Goal: Task Accomplishment & Management: Complete application form

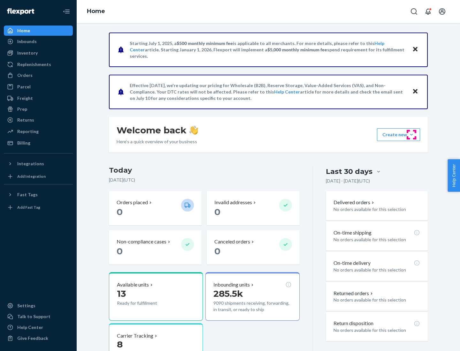
click at [411, 135] on button "Create new Create new inbound Create new order Create new product" at bounding box center [398, 134] width 43 height 13
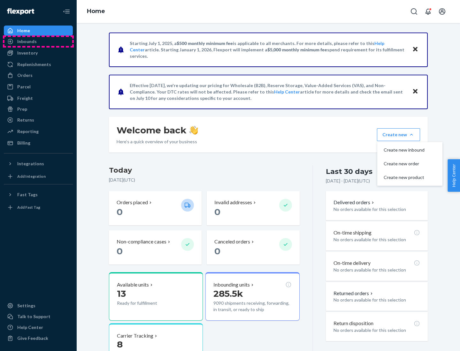
click at [38, 41] on div "Inbounds" at bounding box center [38, 41] width 68 height 9
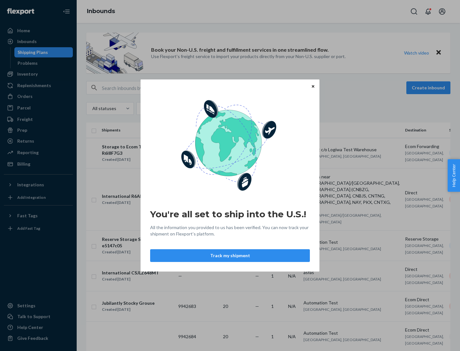
click at [230, 256] on button "Track my shipment" at bounding box center [230, 255] width 160 height 13
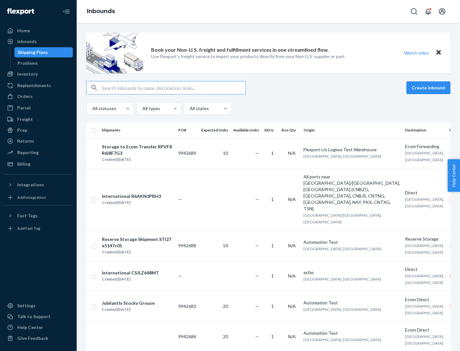
click at [429, 88] on button "Create inbound" at bounding box center [428, 87] width 44 height 13
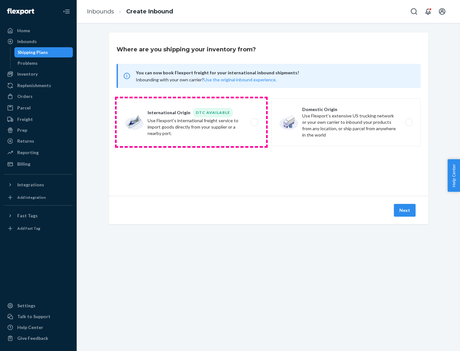
click at [191, 122] on label "International Origin DTC Available Use Flexport's international freight service…" at bounding box center [190, 122] width 149 height 48
click at [254, 122] on input "International Origin DTC Available Use Flexport's international freight service…" at bounding box center [256, 122] width 4 height 4
radio input "true"
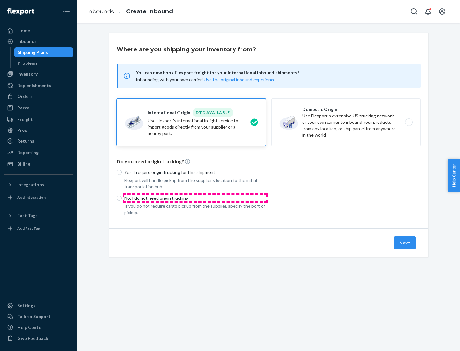
click at [195, 198] on p "No, I do not need origin trucking" at bounding box center [195, 198] width 142 height 6
click at [122, 198] on input "No, I do not need origin trucking" at bounding box center [118, 198] width 5 height 5
radio input "true"
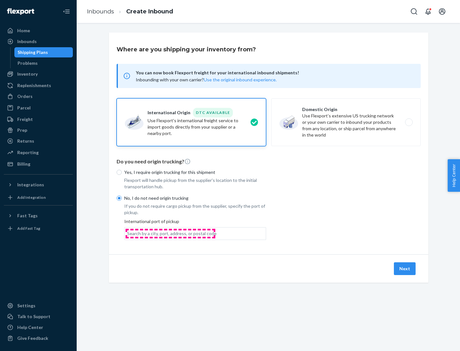
click at [170, 233] on div "Search by a city, port, address, or postal code" at bounding box center [171, 233] width 89 height 6
click at [128, 233] on input "Search by a city, port, address, or postal code" at bounding box center [127, 233] width 1 height 6
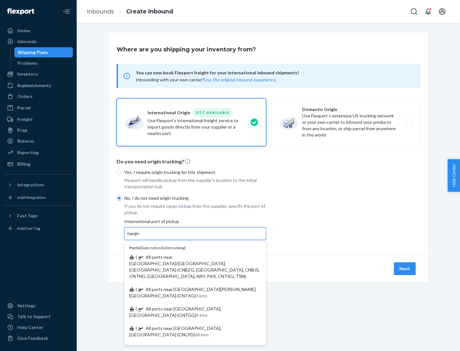
click at [189, 257] on span "| All ports near [GEOGRAPHIC_DATA]/[GEOGRAPHIC_DATA], [GEOGRAPHIC_DATA] (CNBZG,…" at bounding box center [194, 266] width 130 height 25
click at [140, 237] on input "tianjin" at bounding box center [133, 233] width 13 height 6
type input "All ports near [GEOGRAPHIC_DATA]/[GEOGRAPHIC_DATA], [GEOGRAPHIC_DATA] (CNBZG, […"
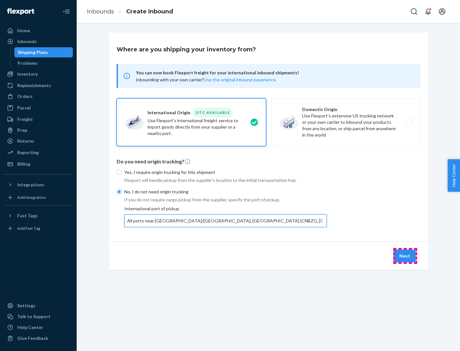
click at [405, 256] on button "Next" at bounding box center [405, 256] width 22 height 13
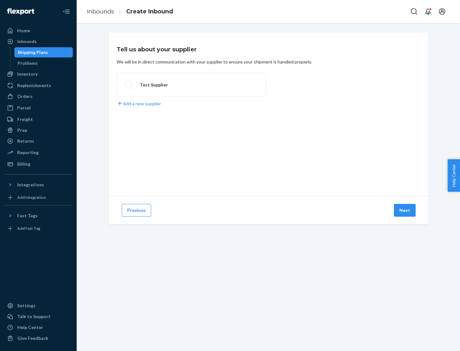
click at [191, 85] on label "Test Supplier" at bounding box center [190, 85] width 149 height 24
click at [129, 85] on input "Test Supplier" at bounding box center [126, 85] width 4 height 4
radio input "true"
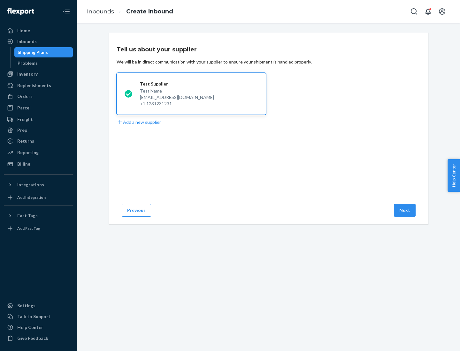
click at [405, 210] on button "Next" at bounding box center [405, 210] width 22 height 13
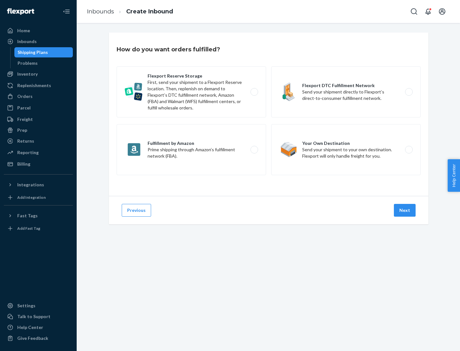
click at [191, 92] on label "Flexport Reserve Storage First, send your shipment to a Flexport Reserve locati…" at bounding box center [190, 91] width 149 height 51
click at [254, 92] on input "Flexport Reserve Storage First, send your shipment to a Flexport Reserve locati…" at bounding box center [256, 92] width 4 height 4
radio input "true"
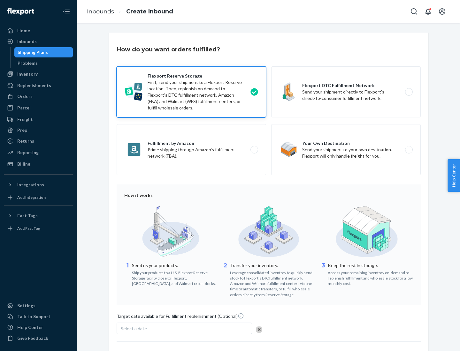
scroll to position [52, 0]
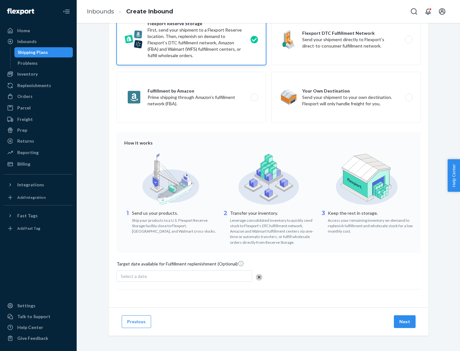
click at [405, 321] on button "Next" at bounding box center [405, 321] width 22 height 13
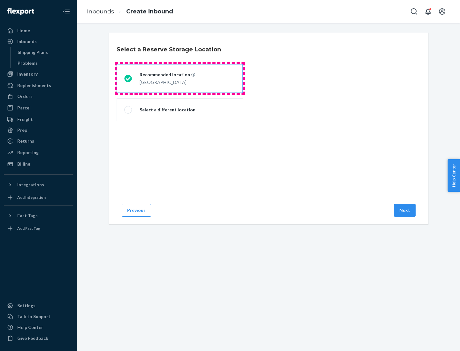
click at [180, 79] on div "[GEOGRAPHIC_DATA]" at bounding box center [167, 82] width 56 height 8
click at [128, 79] on input "Recommended location [GEOGRAPHIC_DATA]" at bounding box center [126, 79] width 4 height 4
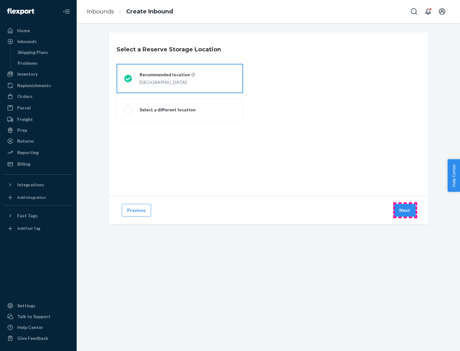
click at [405, 210] on button "Next" at bounding box center [405, 210] width 22 height 13
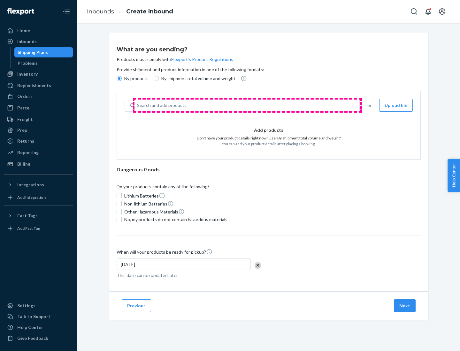
click at [247, 105] on div "Search and add products" at bounding box center [246, 105] width 225 height 11
click at [138, 105] on input "Search and add products" at bounding box center [137, 105] width 1 height 6
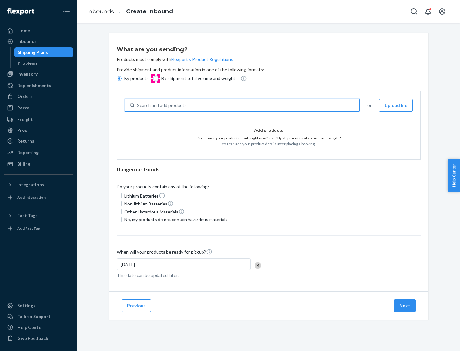
click at [155, 79] on input "By shipment total volume and weight" at bounding box center [156, 78] width 5 height 5
radio input "true"
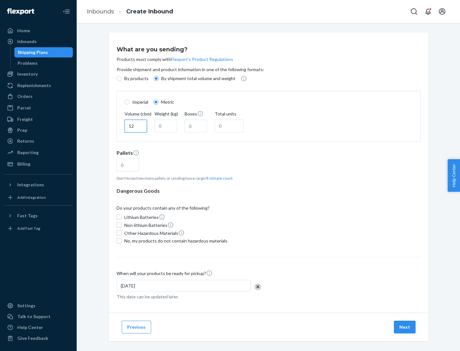
type input "12"
type input "22"
type input "222"
type input "121"
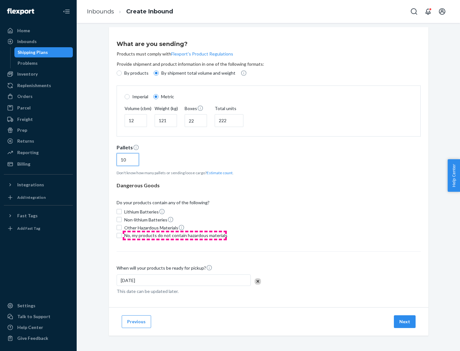
type input "10"
click at [175, 235] on span "No, my products do not contain hazardous materials" at bounding box center [175, 235] width 103 height 6
click at [122, 235] on input "No, my products do not contain hazardous materials" at bounding box center [118, 235] width 5 height 5
checkbox input "true"
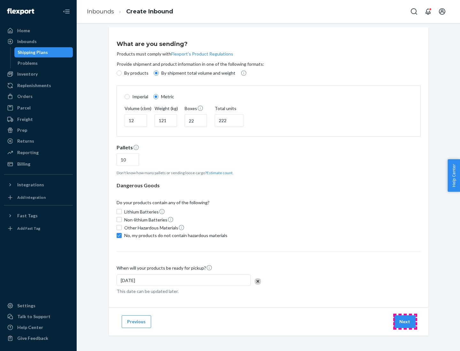
click at [405, 321] on button "Next" at bounding box center [405, 321] width 22 height 13
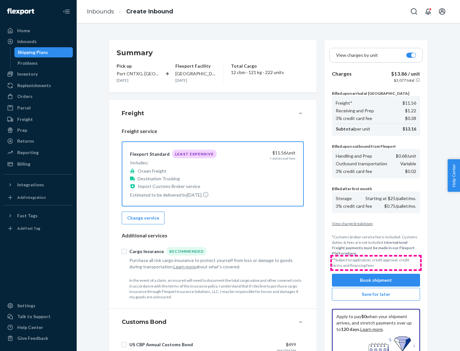
scroll to position [93, 0]
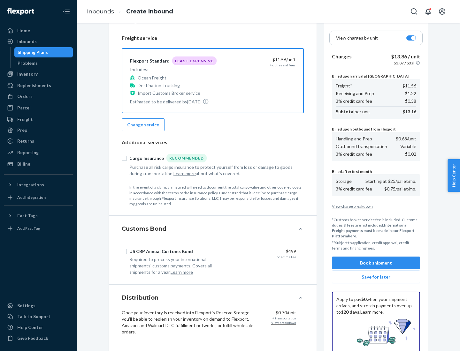
click at [376, 263] on button "Book shipment" at bounding box center [376, 263] width 88 height 13
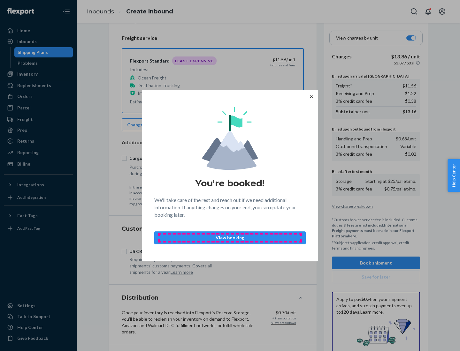
click at [230, 237] on p "View booking" at bounding box center [230, 238] width 140 height 6
